Goal: Find contact information: Find contact information

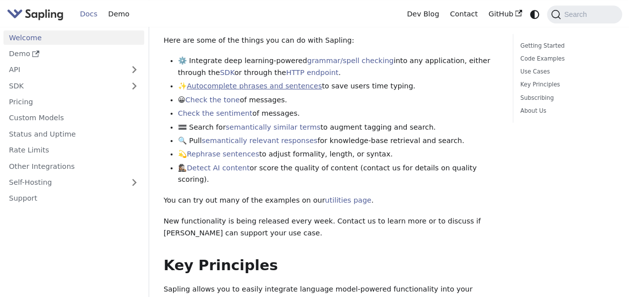
scroll to position [447, 0]
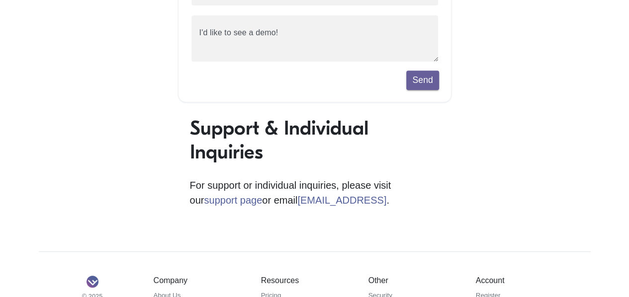
scroll to position [158, 0]
